Goal: Task Accomplishment & Management: Manage account settings

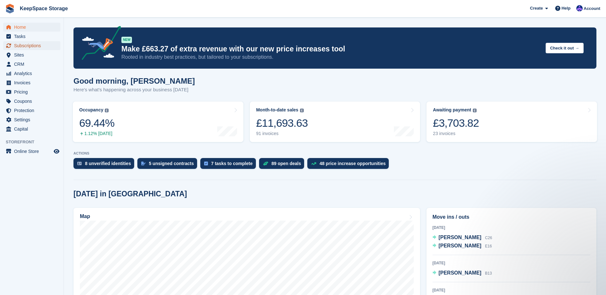
click at [24, 44] on span "Subscriptions" at bounding box center [33, 45] width 38 height 9
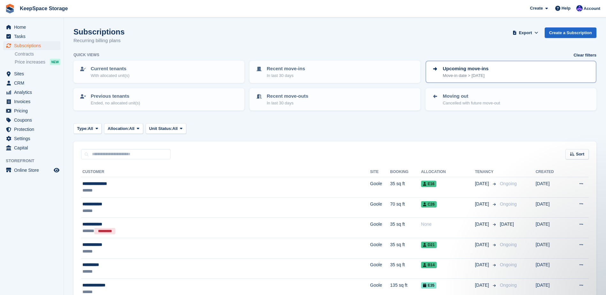
click at [480, 74] on p "Move-in date > [DATE]" at bounding box center [466, 76] width 46 height 6
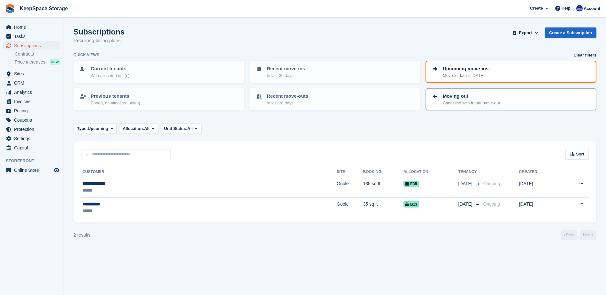
click at [444, 102] on p "Cancelled with future move-out" at bounding box center [471, 103] width 57 height 6
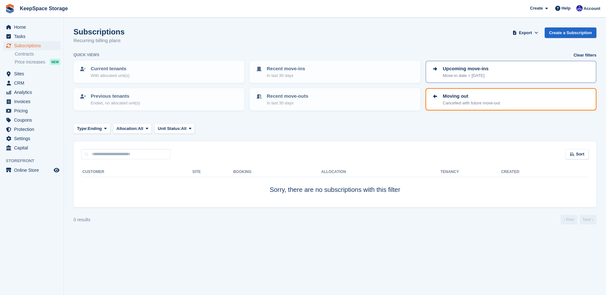
click at [454, 77] on p "Move-in date > [DATE]" at bounding box center [466, 76] width 46 height 6
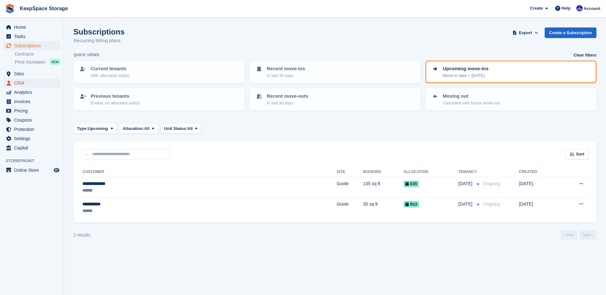
click at [32, 81] on span "CRM" at bounding box center [33, 83] width 38 height 9
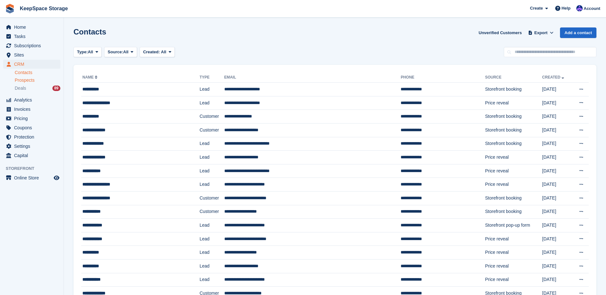
click at [32, 79] on span "Prospects" at bounding box center [25, 80] width 20 height 6
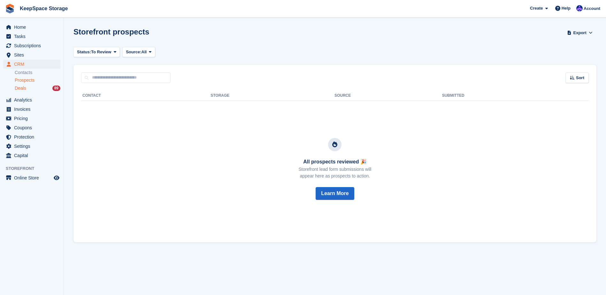
click at [27, 92] on ul "Contacts Prospects Deals 89" at bounding box center [39, 80] width 49 height 23
click at [28, 89] on div "Deals 89" at bounding box center [38, 88] width 46 height 6
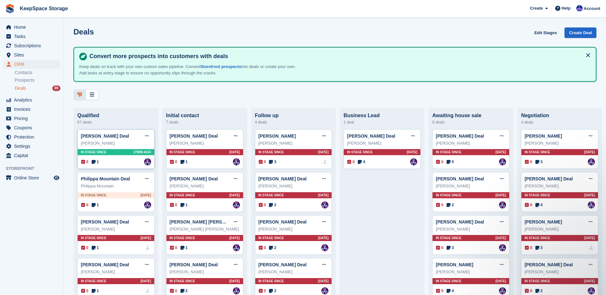
click at [120, 163] on div "0 1 Assigned to [PERSON_NAME]" at bounding box center [116, 161] width 70 height 7
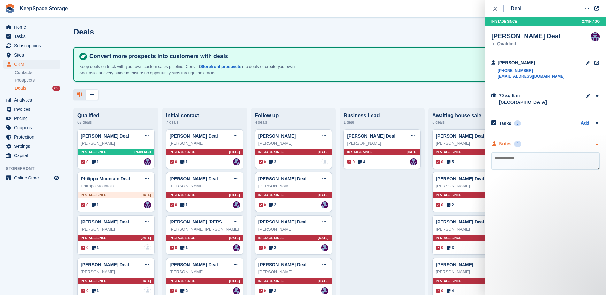
click at [559, 141] on div "Notes 1" at bounding box center [545, 144] width 108 height 7
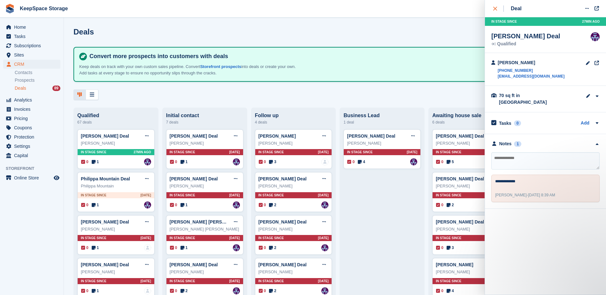
click at [494, 6] on div "close" at bounding box center [498, 8] width 11 height 6
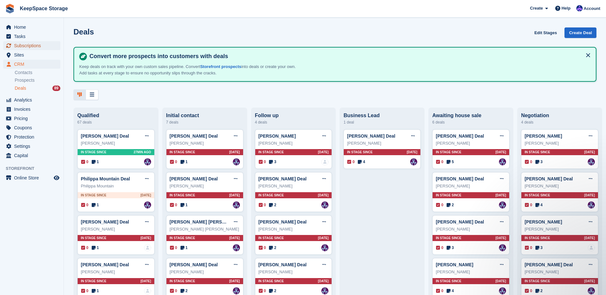
click at [42, 46] on span "Subscriptions" at bounding box center [33, 45] width 38 height 9
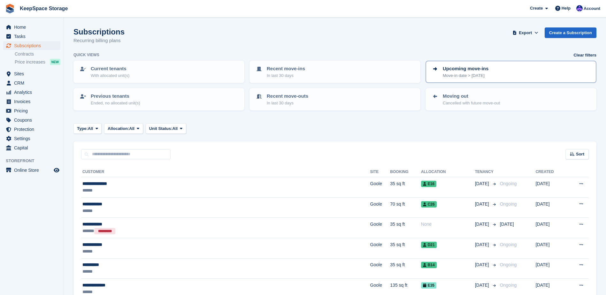
click at [479, 66] on p "Upcoming move-ins" at bounding box center [466, 68] width 46 height 7
